Goal: Complete application form

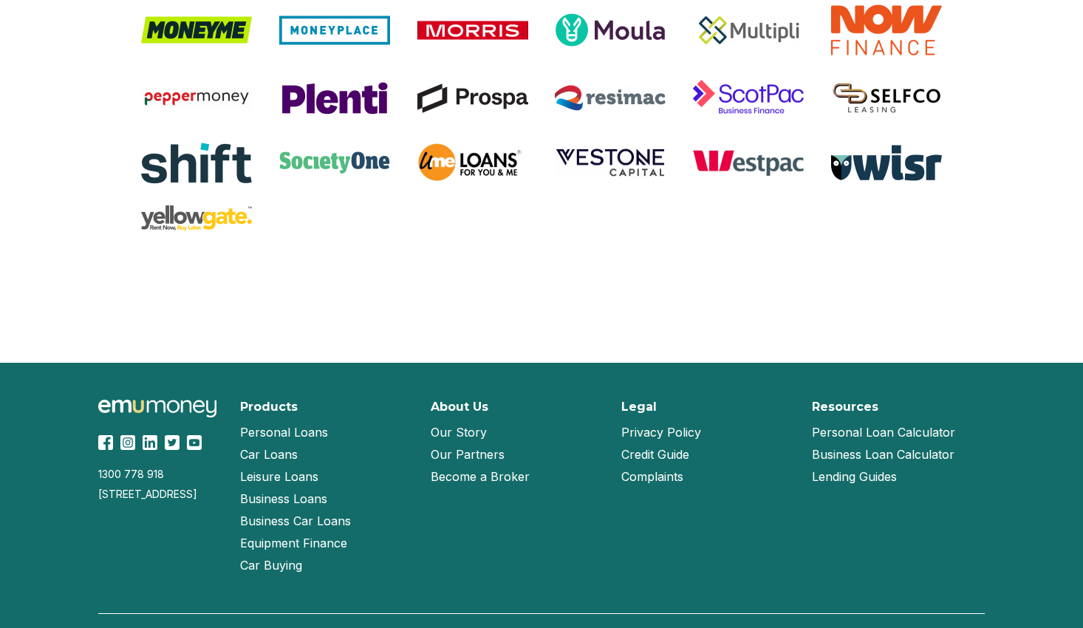
scroll to position [3167, 0]
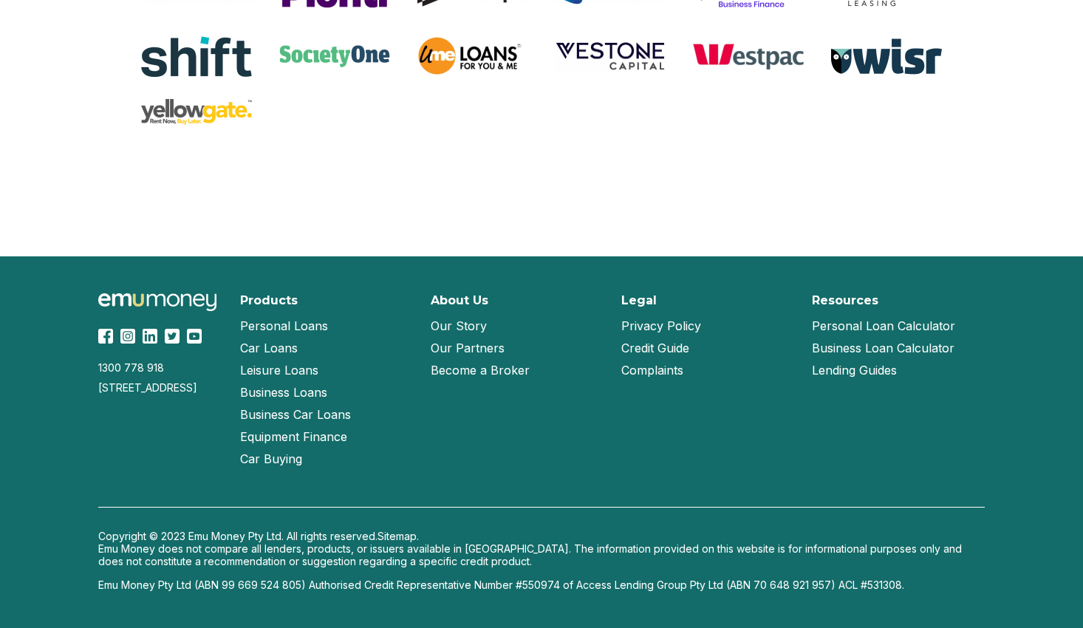
click at [480, 326] on link "Our Story" at bounding box center [459, 326] width 56 height 22
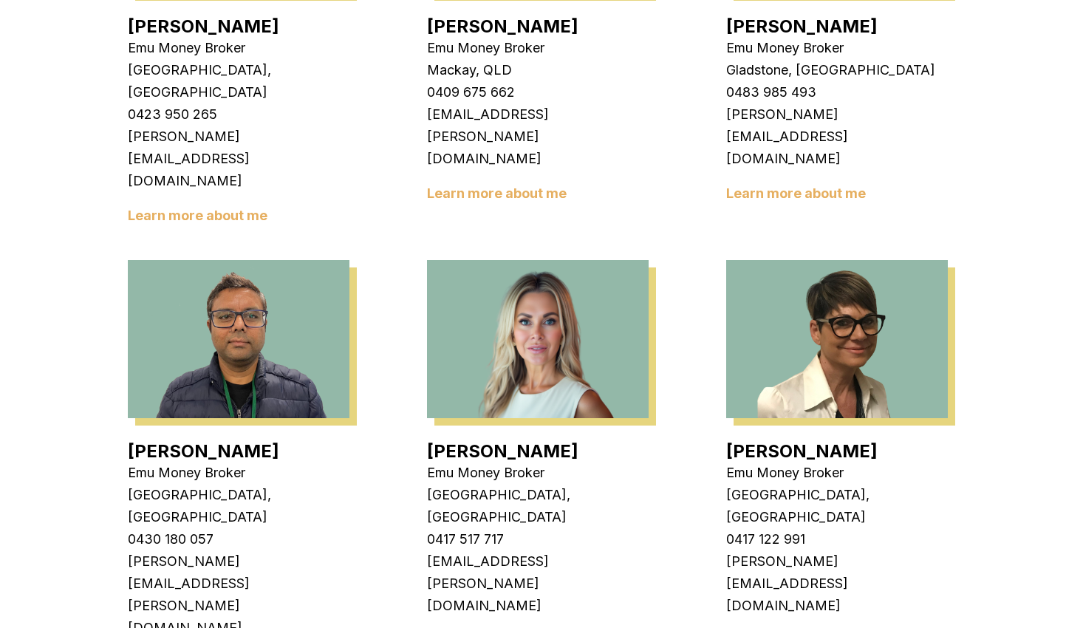
scroll to position [1625, 0]
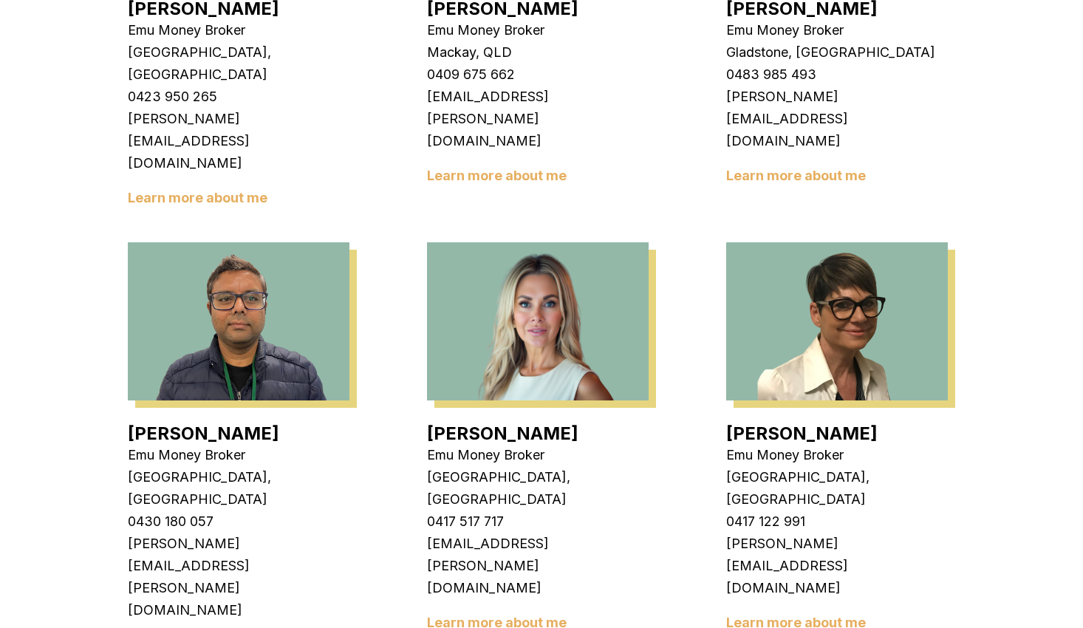
click at [510, 614] on link "Learn more about me" at bounding box center [497, 622] width 140 height 16
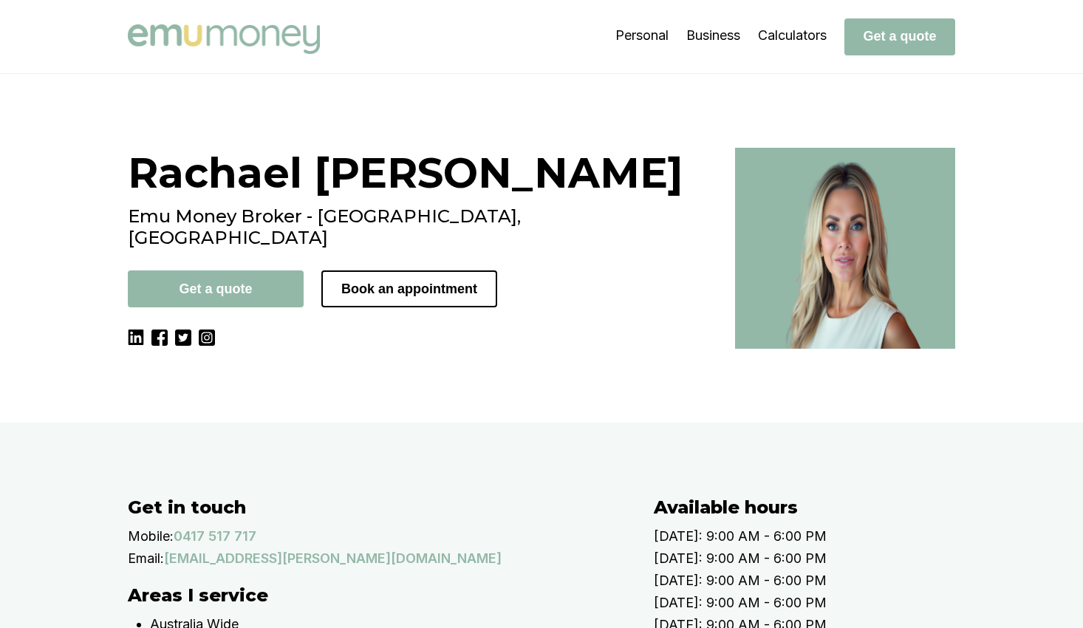
click at [369, 349] on div "Rachael Connors Emu Money Broker - Brisbane, QLD Get a quote Book an appointment" at bounding box center [422, 248] width 589 height 201
click at [373, 349] on div "Rachael Connors Emu Money Broker - Brisbane, QLD Get a quote Book an appointment" at bounding box center [422, 248] width 589 height 201
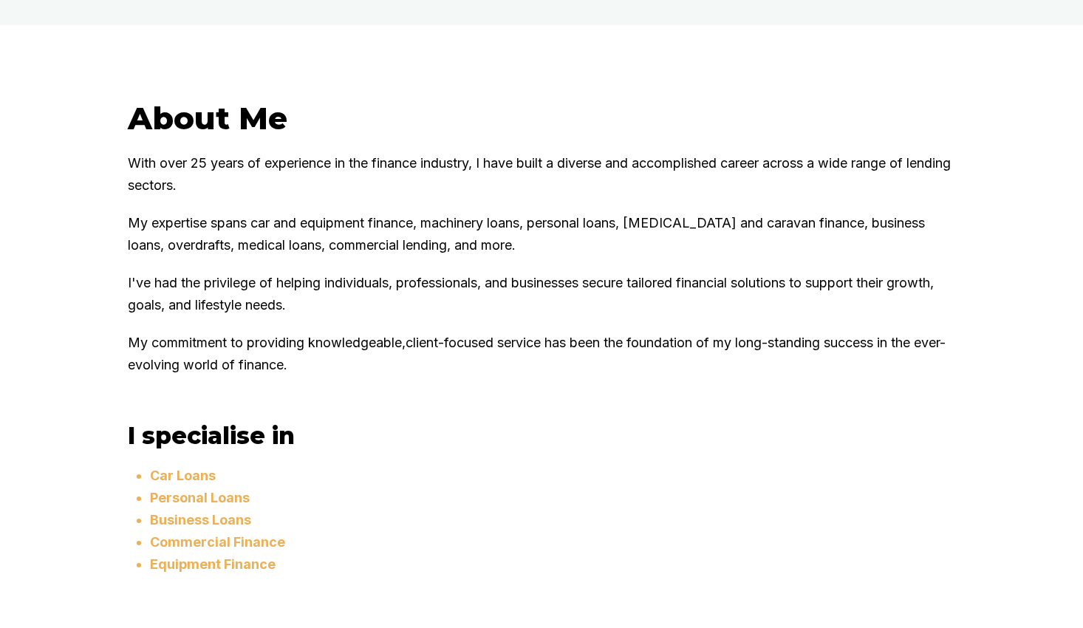
scroll to position [739, 0]
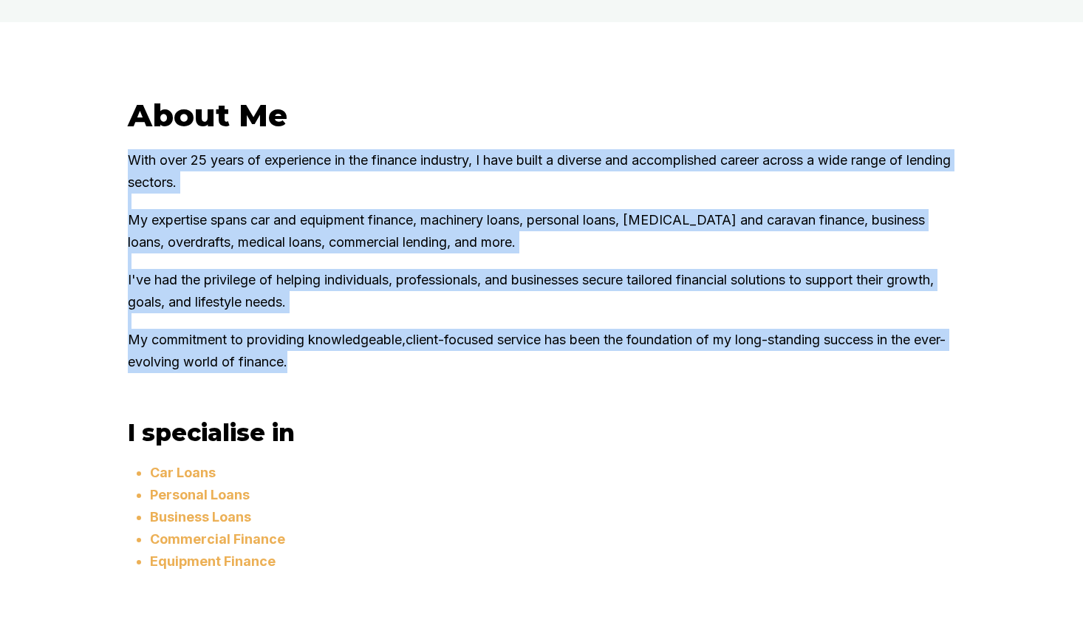
drag, startPoint x: 360, startPoint y: 454, endPoint x: 122, endPoint y: 247, distance: 315.6
click at [122, 247] on div "About Me With over 25 years of experience in the finance industry, I have built…" at bounding box center [541, 352] width 886 height 513
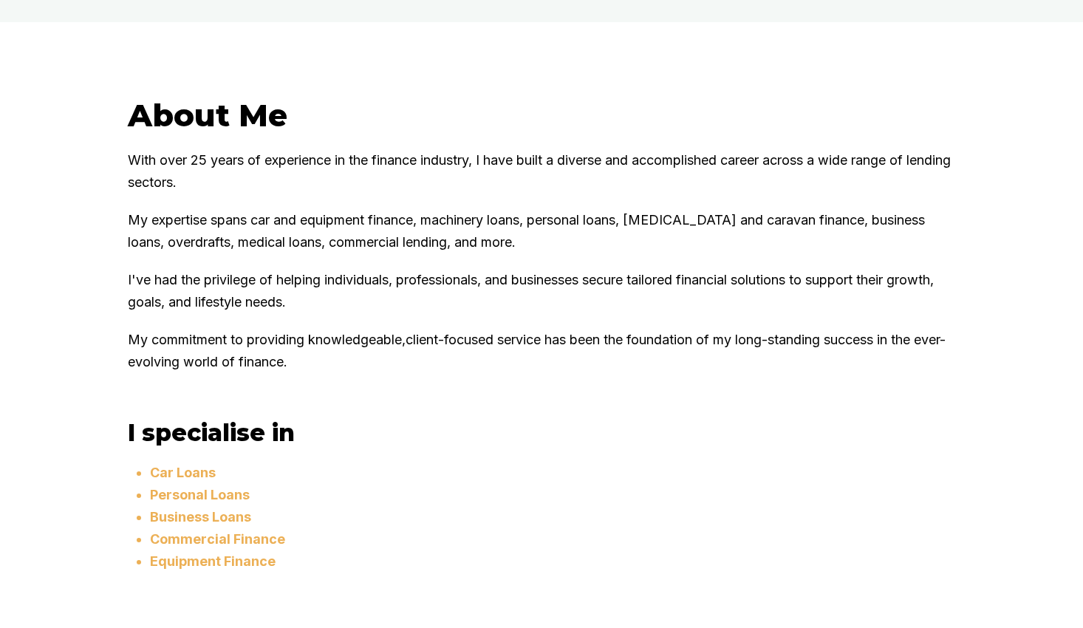
click at [441, 171] on div "About Me With over 25 years of experience in the finance industry, I have built…" at bounding box center [541, 352] width 1083 height 661
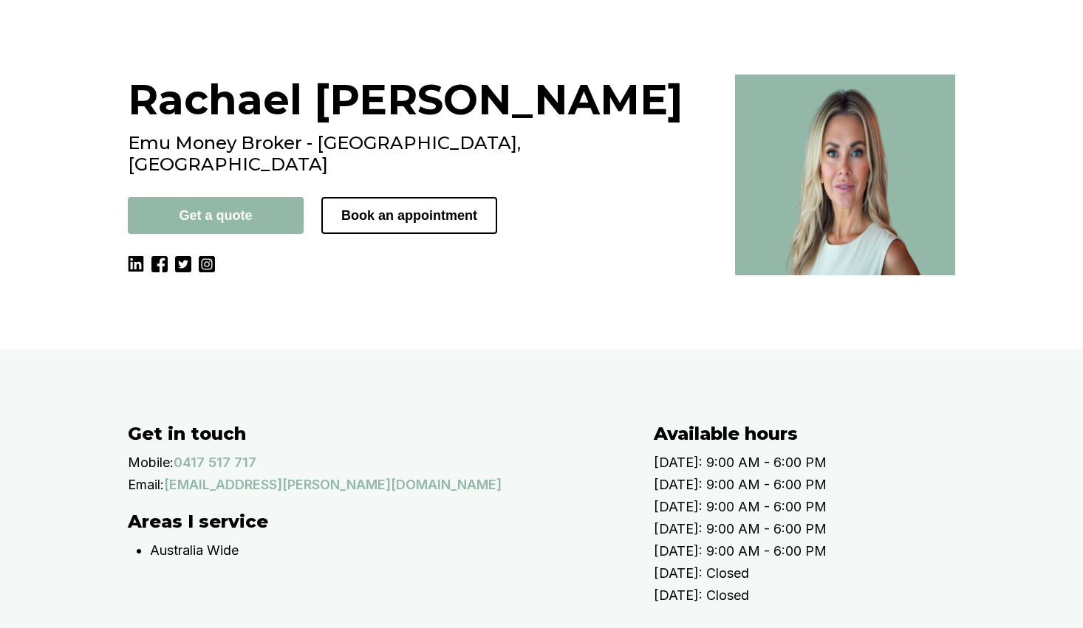
scroll to position [0, 0]
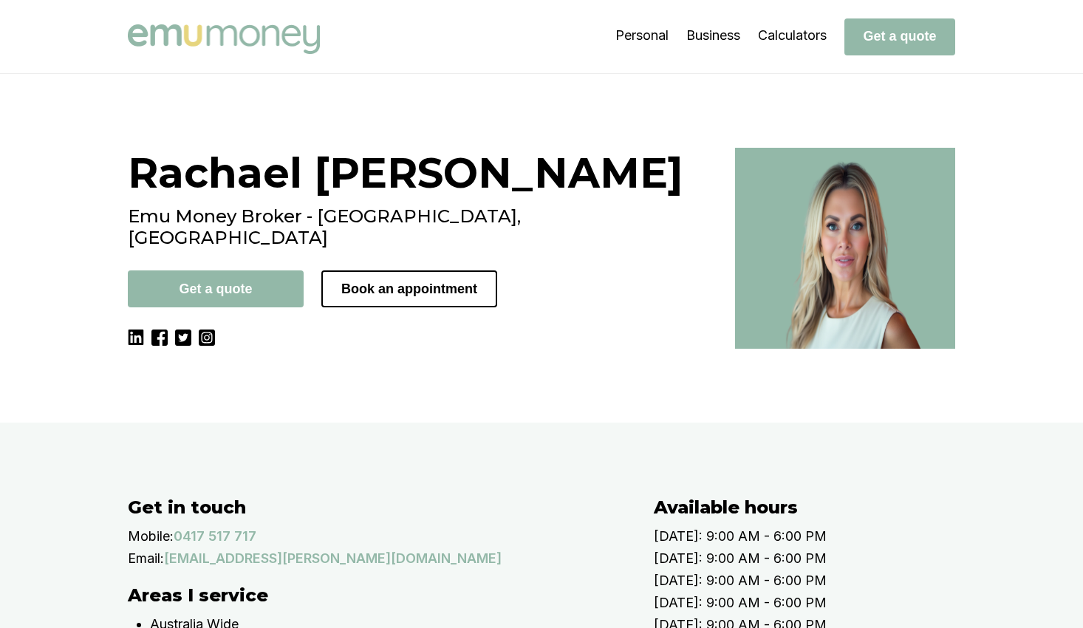
click at [305, 349] on div "Rachael Connors Emu Money Broker - Brisbane, QLD Get a quote Book an appointment" at bounding box center [422, 248] width 589 height 201
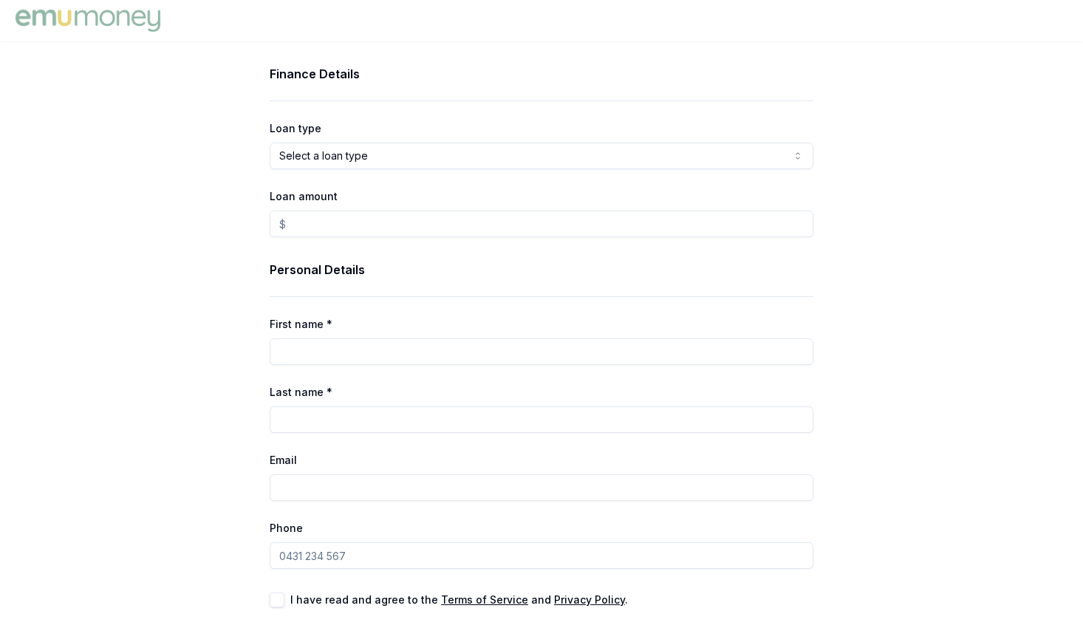
click at [97, 332] on div "Finance Details Loan type Select a loan type Consumer Loan Consumer Asset Comme…" at bounding box center [541, 361] width 1083 height 592
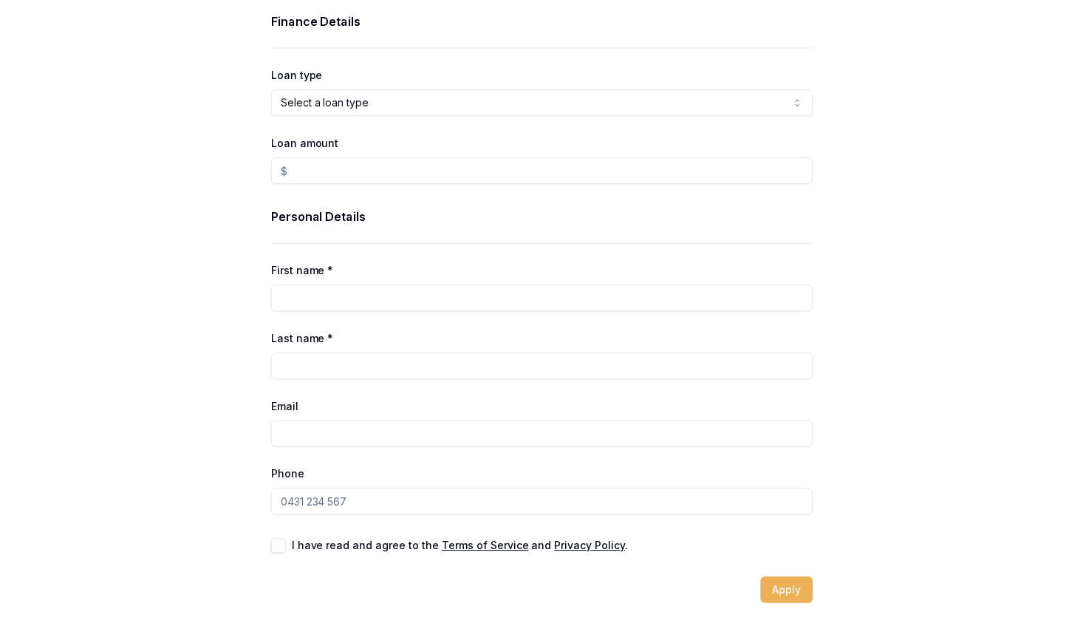
scroll to position [53, 0]
